Goal: Check status: Check status

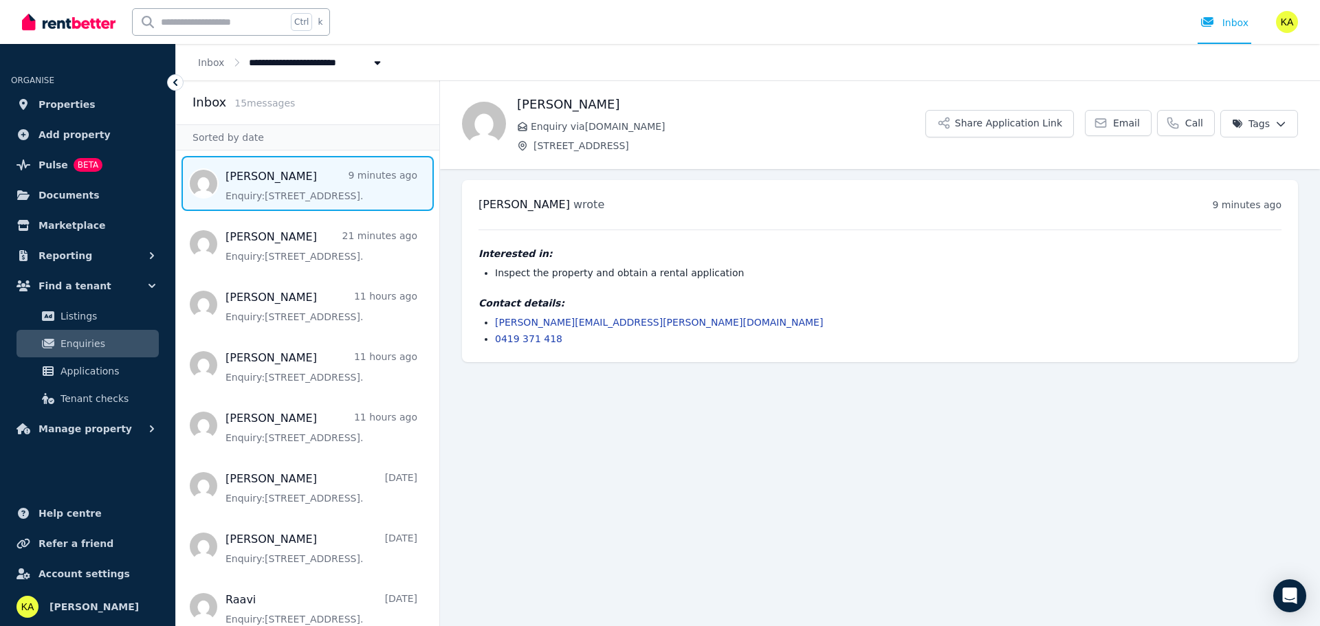
click at [219, 71] on ol "**********" at bounding box center [291, 62] width 230 height 36
click at [212, 64] on link "Inbox" at bounding box center [211, 62] width 26 height 11
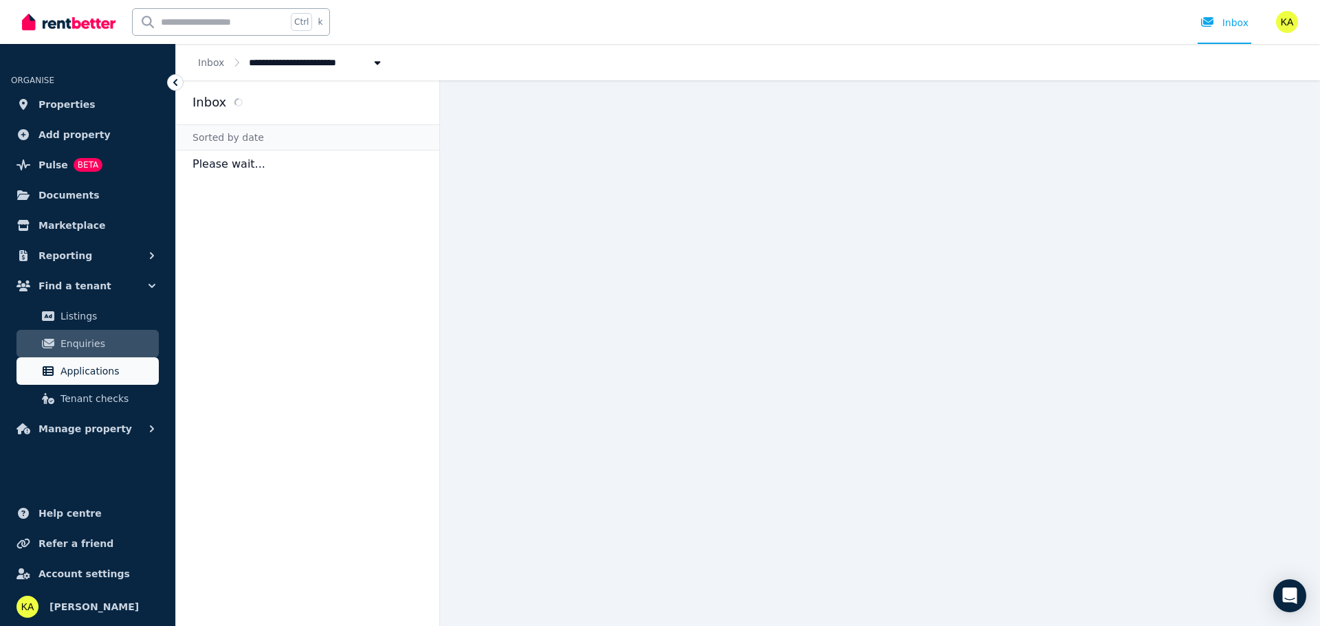
click at [77, 373] on span "Applications" at bounding box center [107, 371] width 93 height 17
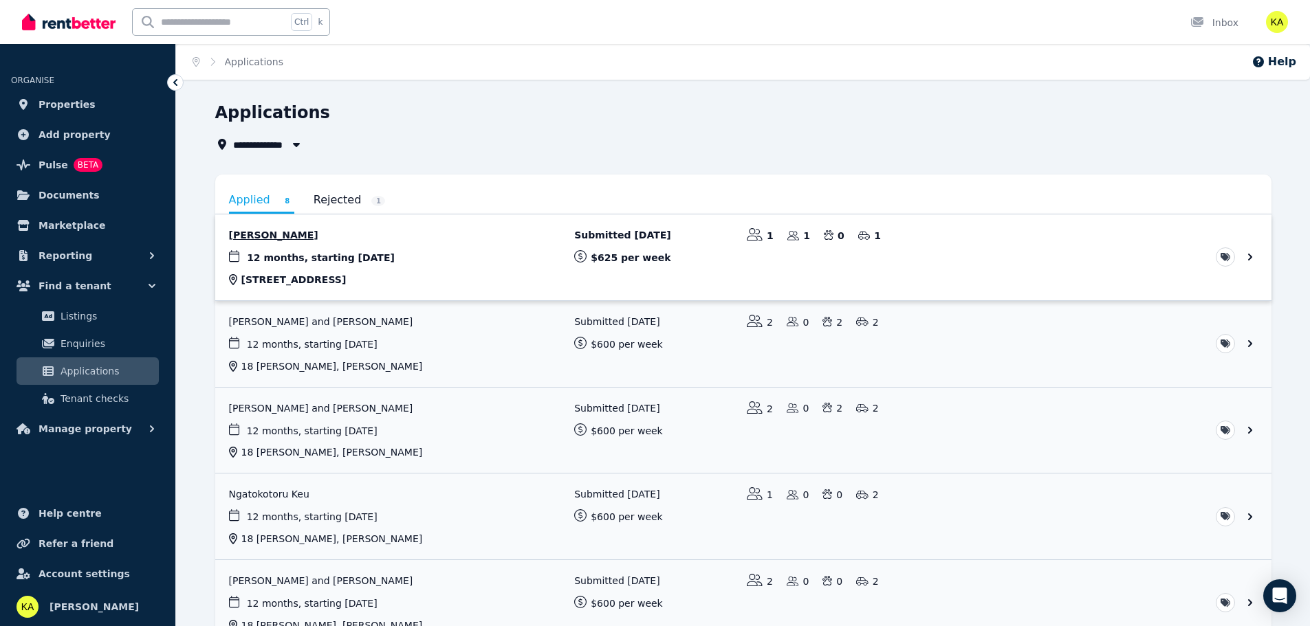
click at [355, 256] on link "View application: Leana Zammit" at bounding box center [743, 258] width 1056 height 86
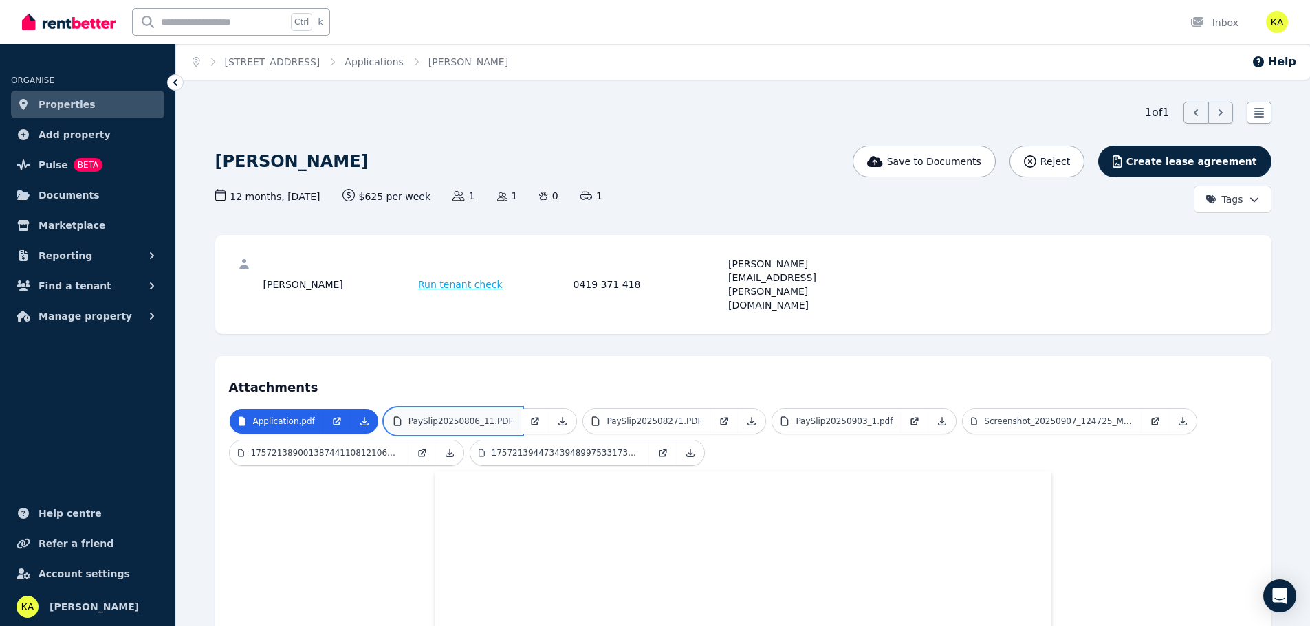
click at [449, 409] on link "PaySlip20250806_11.PDF" at bounding box center [453, 421] width 137 height 25
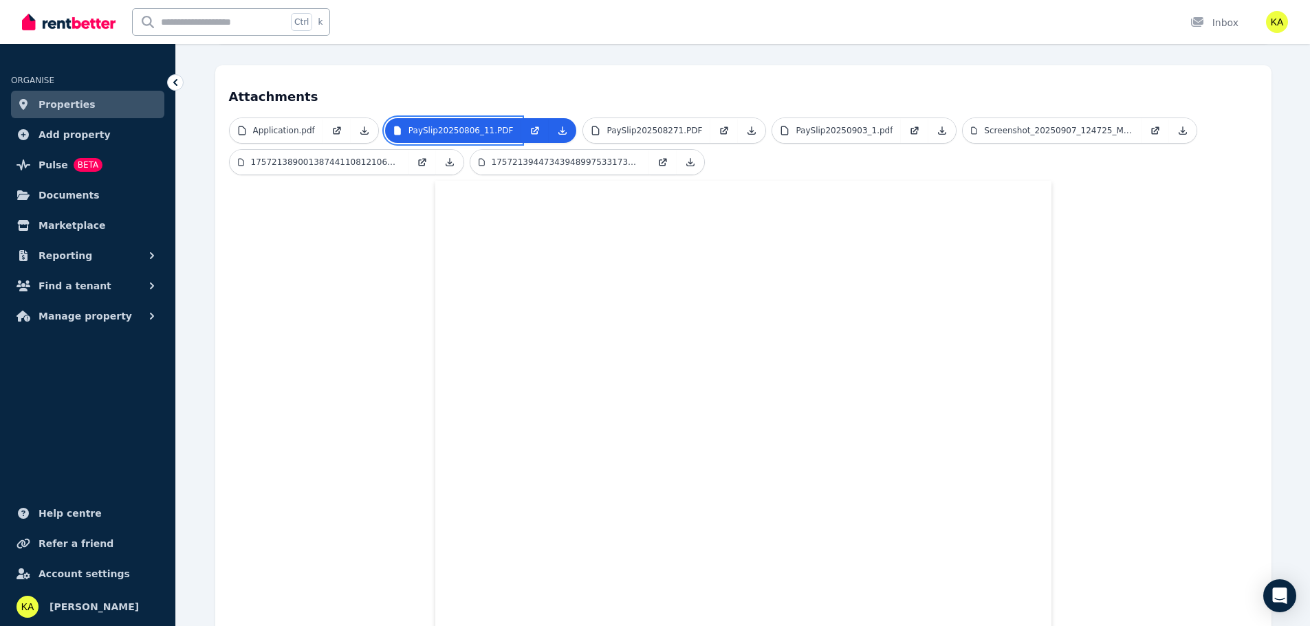
scroll to position [206, 0]
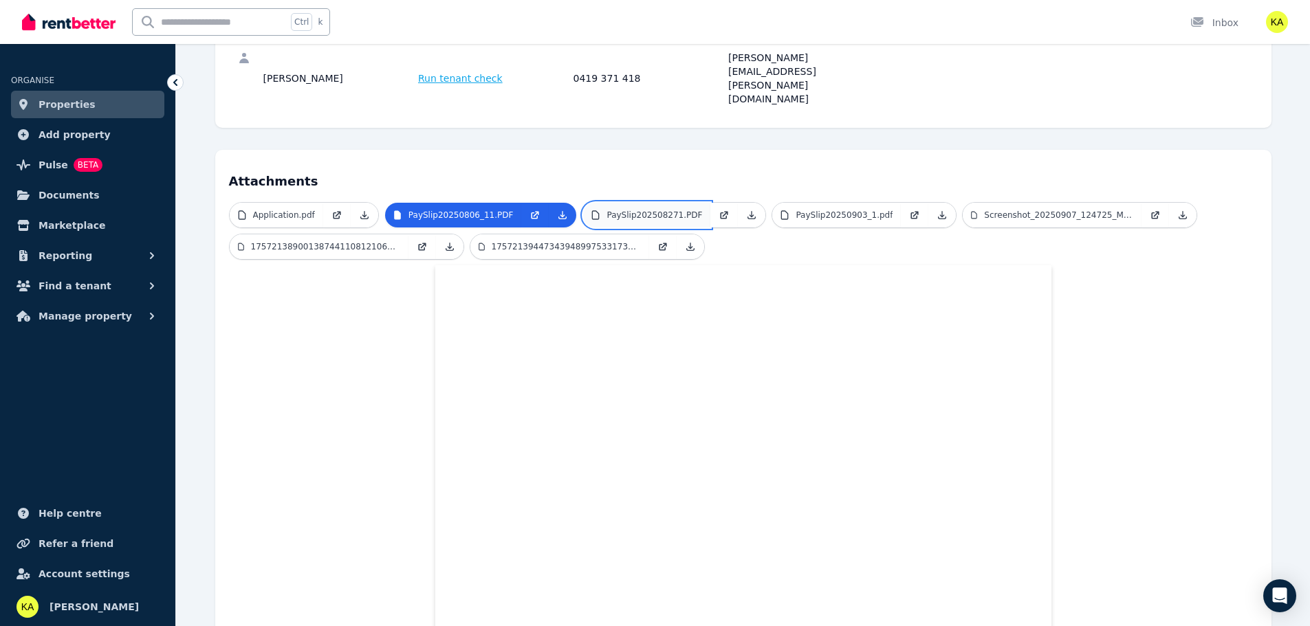
click at [646, 203] on link "PaySlip202508271.PDF" at bounding box center [646, 215] width 127 height 25
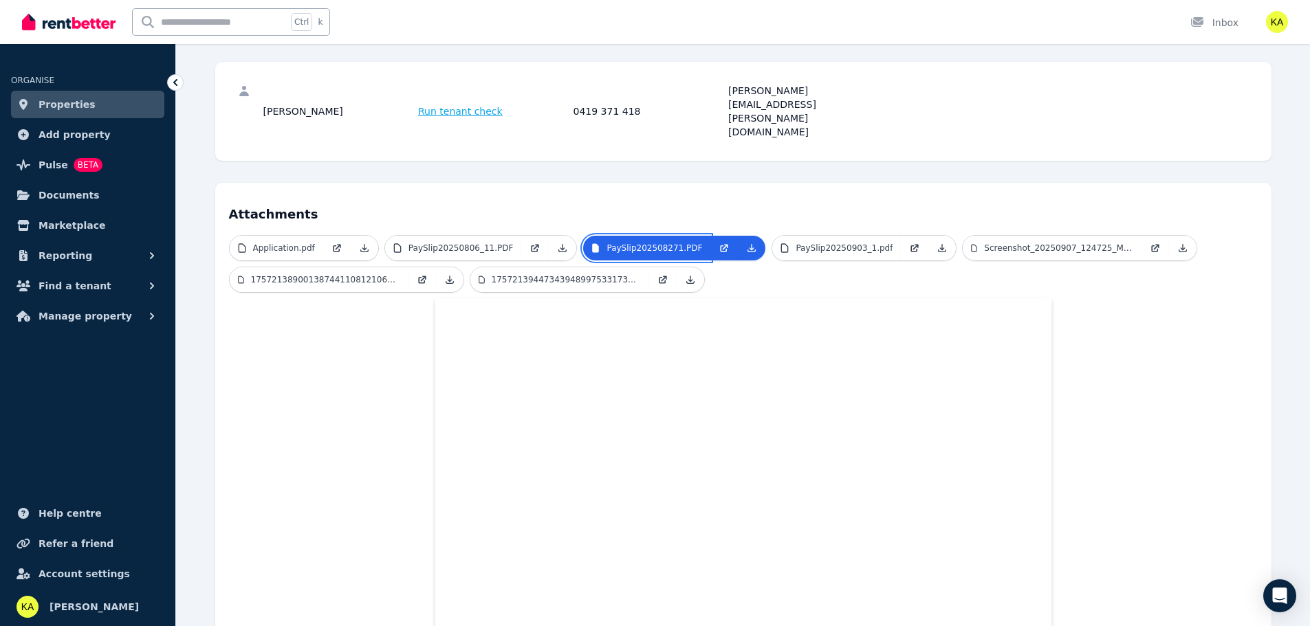
scroll to position [138, 0]
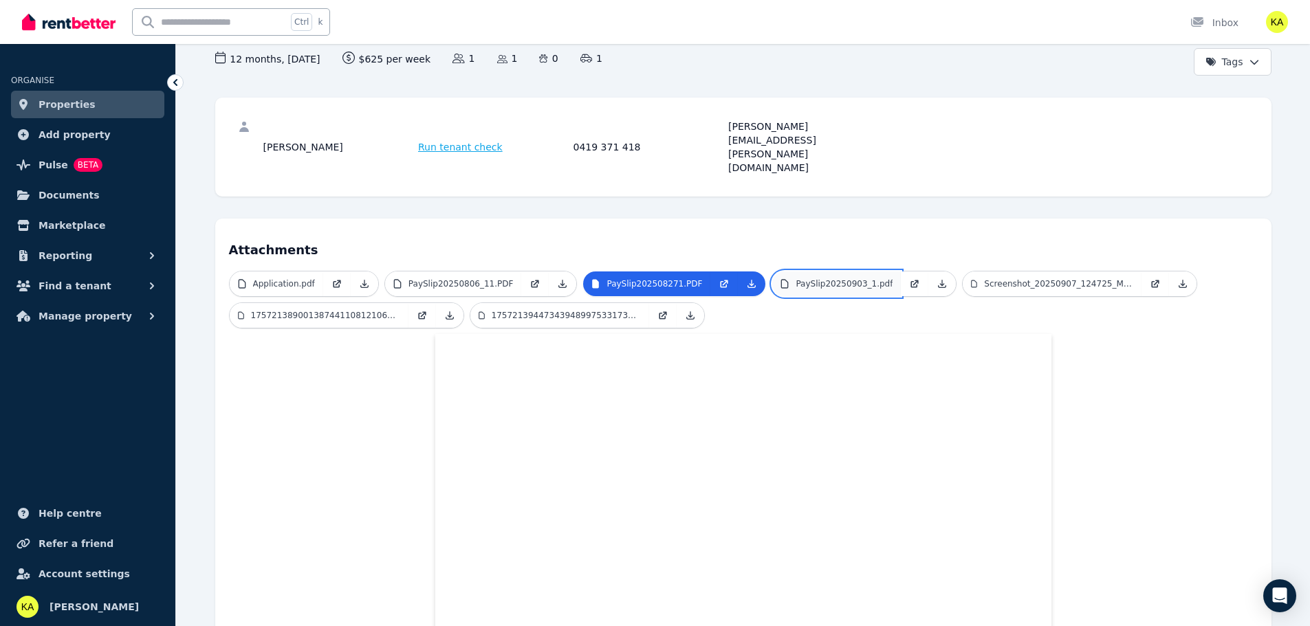
click at [802, 278] on p "PaySlip20250903_1.pdf" at bounding box center [844, 283] width 97 height 11
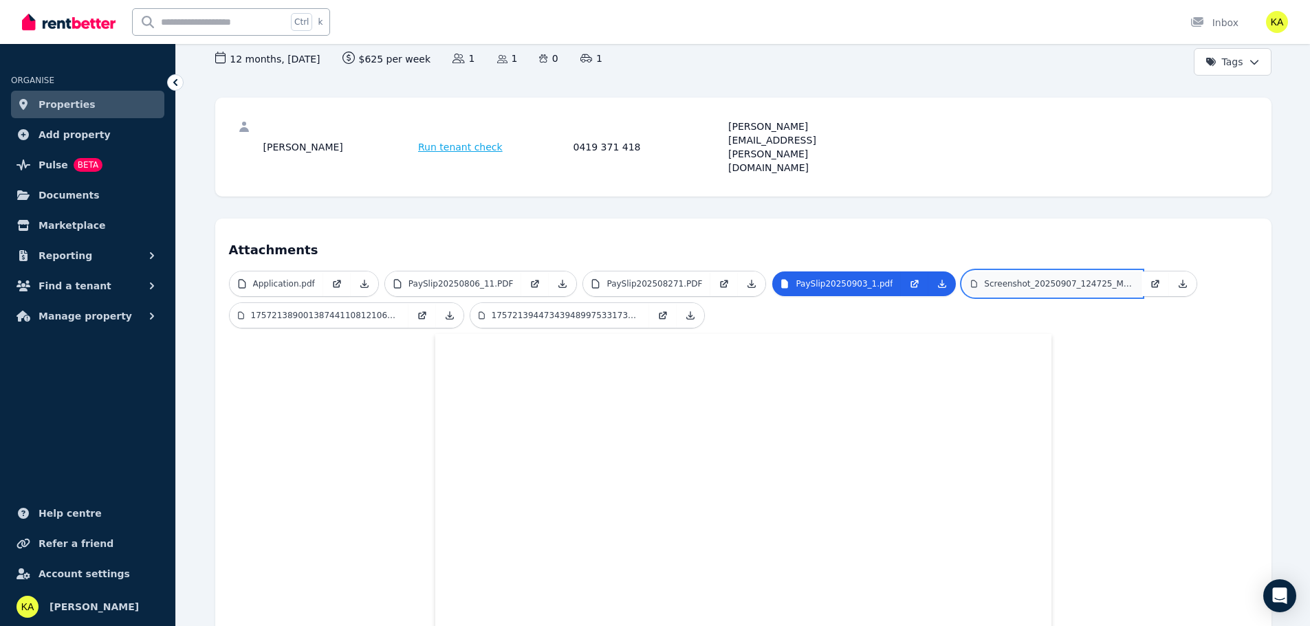
click at [992, 278] on p "Screenshot_20250907_124725_Medicare.jpg" at bounding box center [1058, 283] width 149 height 11
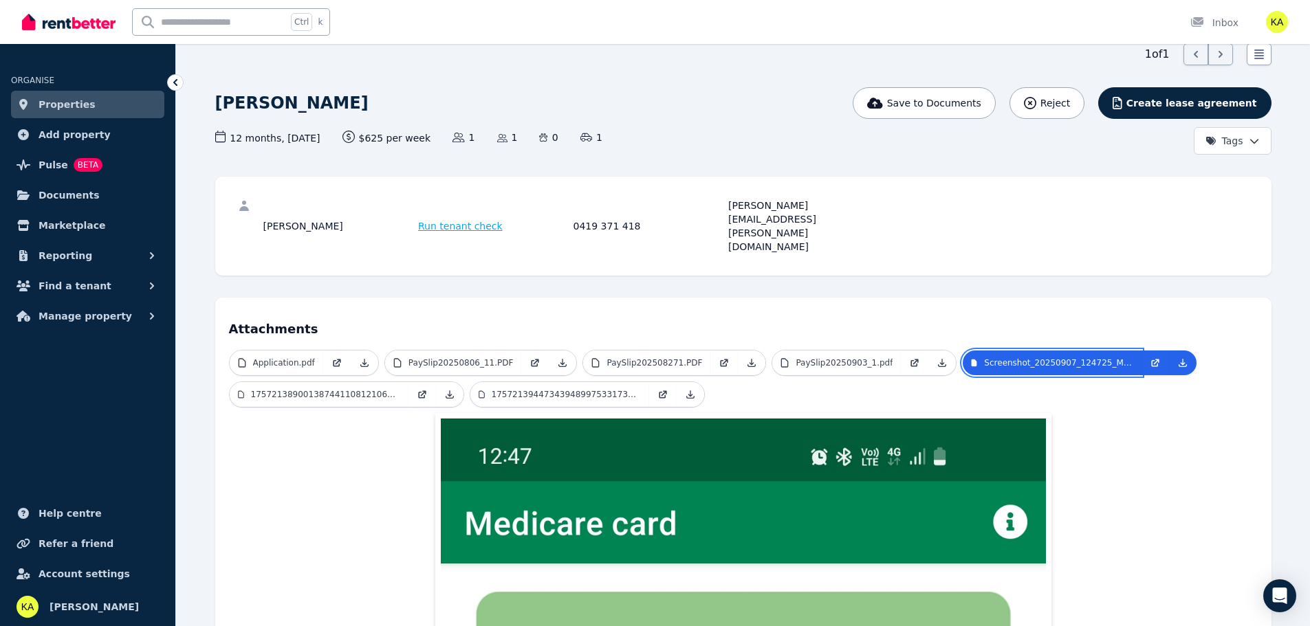
scroll to position [275, 0]
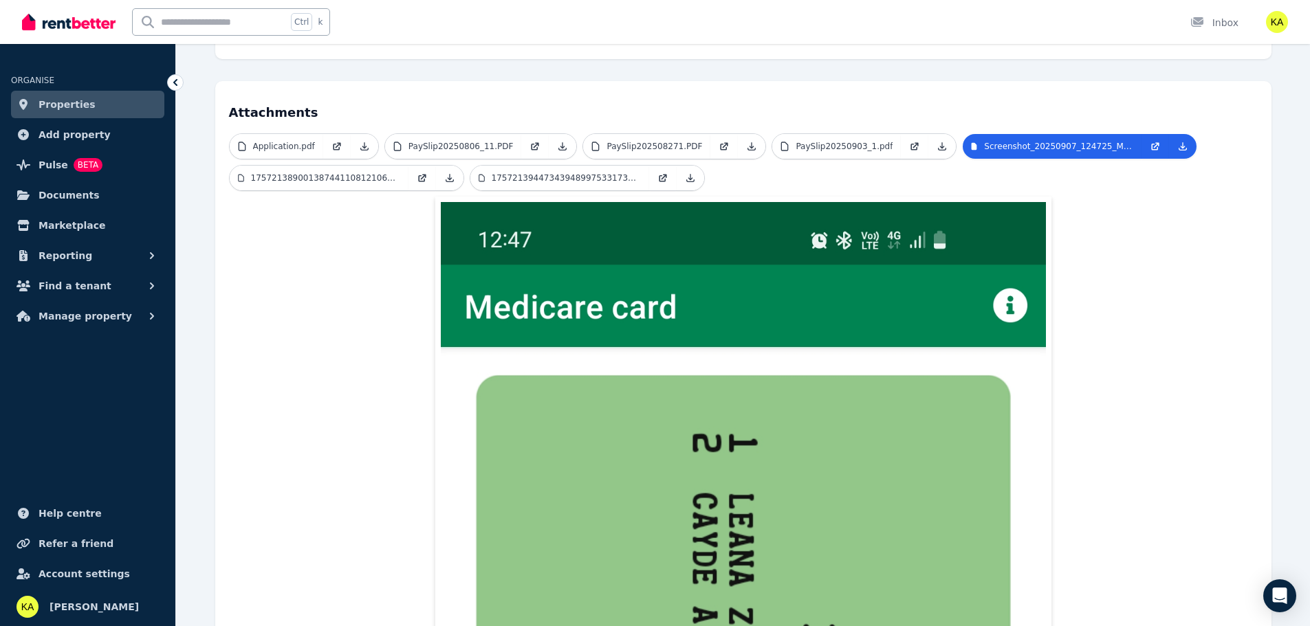
click at [286, 133] on ul "Application.pdf PaySlip20250806_11.PDF PaySlip202508271.PDF PaySlip20250903_1.p…" at bounding box center [743, 164] width 1029 height 63
click at [278, 166] on link "17572138900138744110812106981524.jpg" at bounding box center [319, 178] width 179 height 25
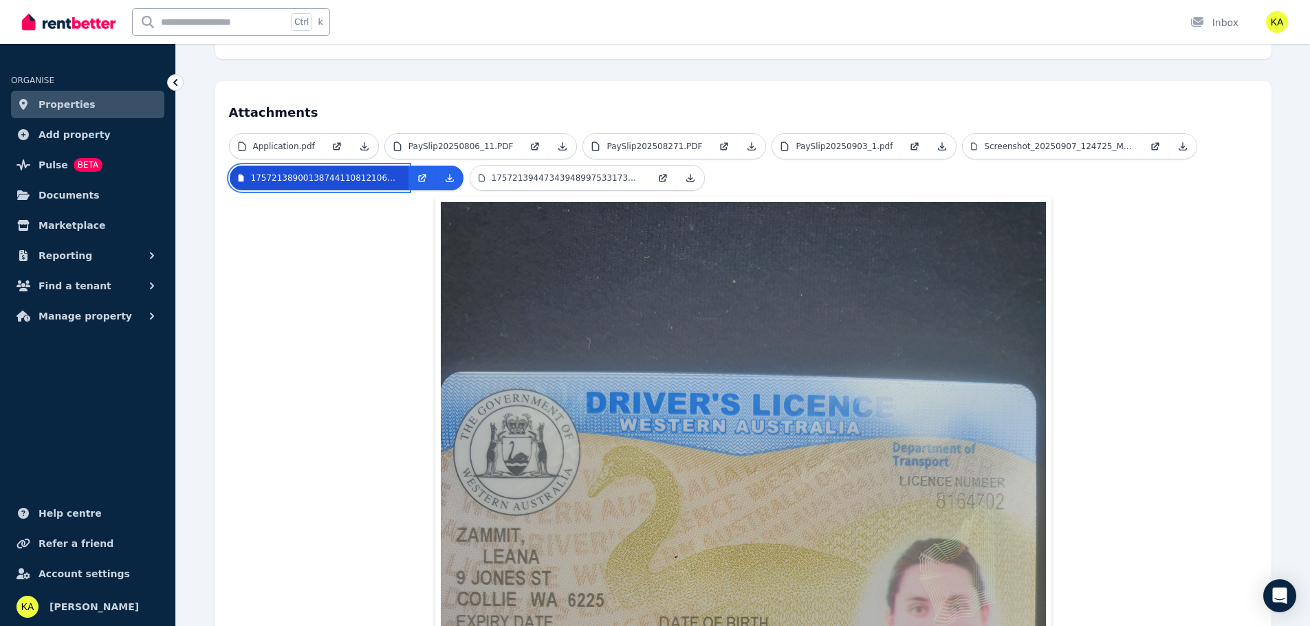
click at [318, 166] on link "17572138900138744110812106981524.jpg" at bounding box center [319, 178] width 179 height 25
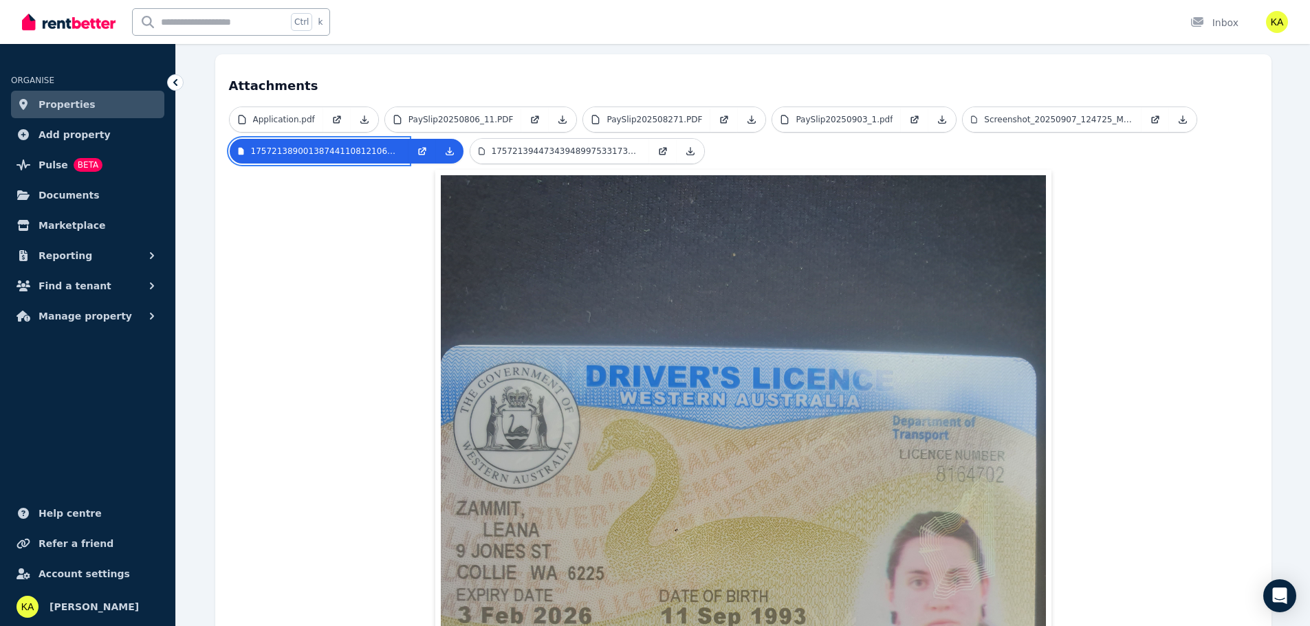
scroll to position [206, 0]
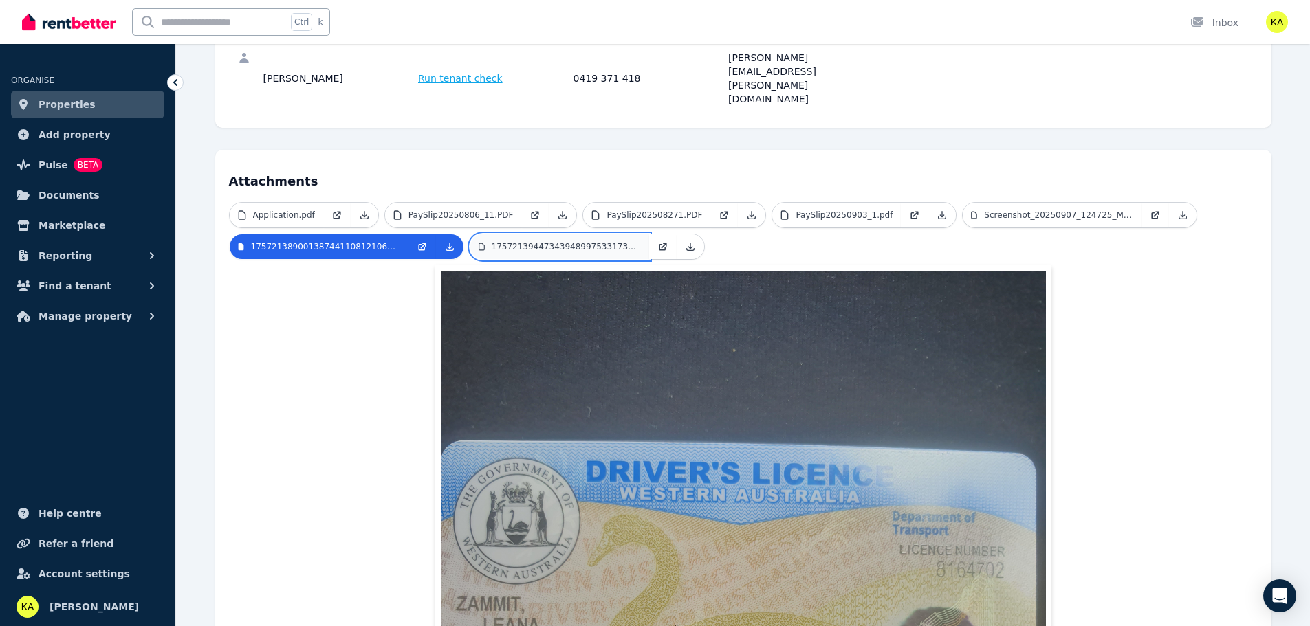
click at [556, 241] on p "17572139447343948997533173708874.jpg" at bounding box center [566, 246] width 149 height 11
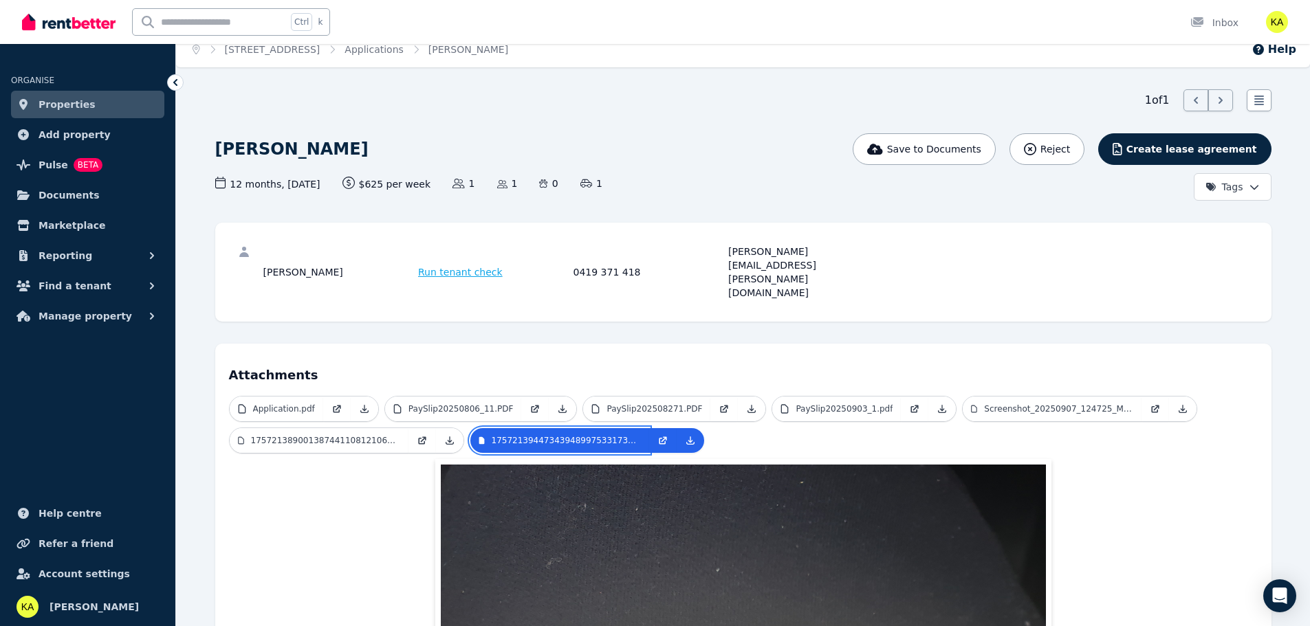
scroll to position [0, 0]
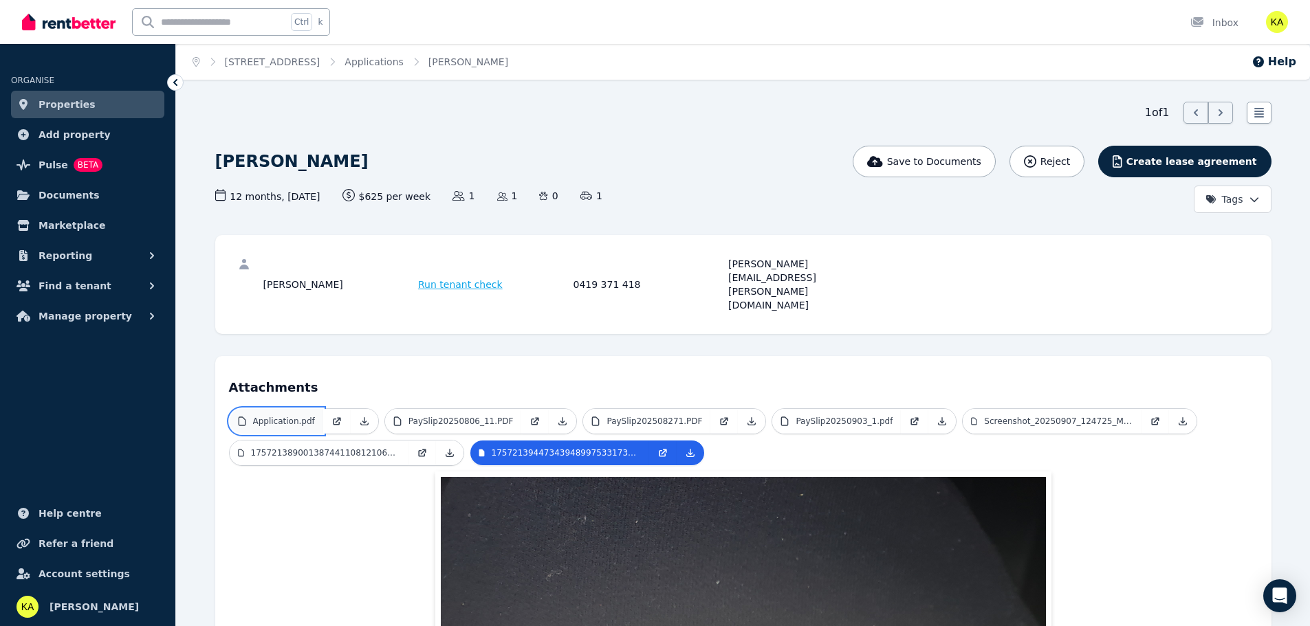
click at [277, 416] on p "Application.pdf" at bounding box center [284, 421] width 62 height 11
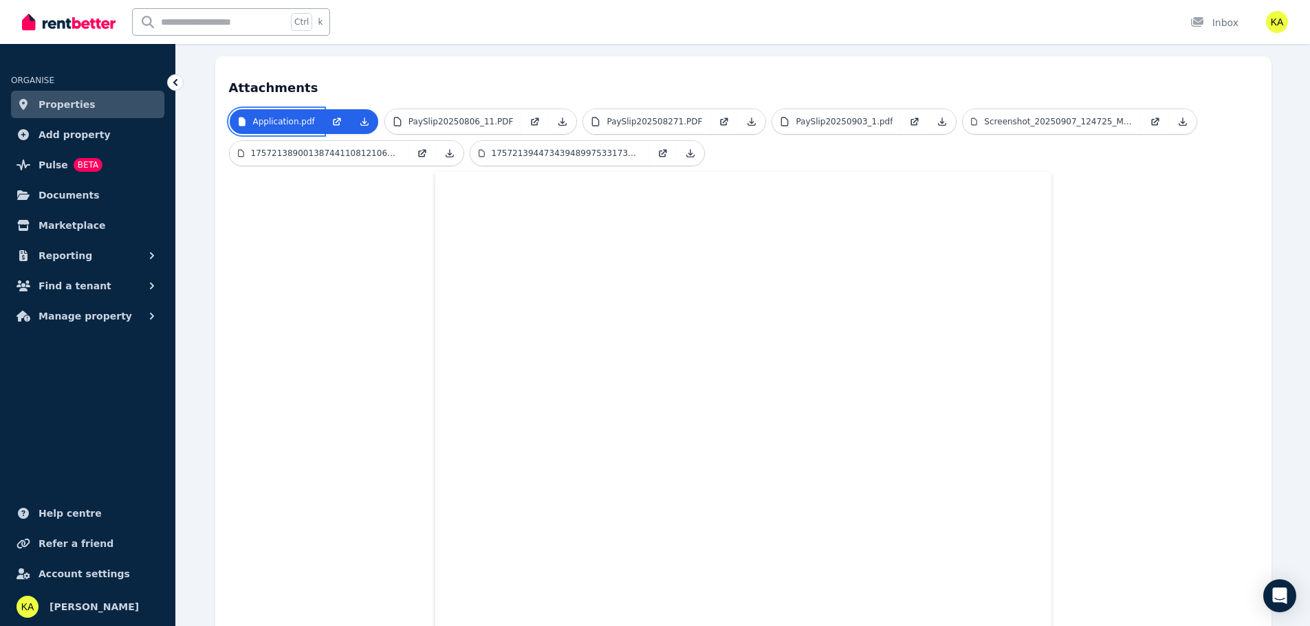
scroll to position [275, 0]
